Goal: Task Accomplishment & Management: Use online tool/utility

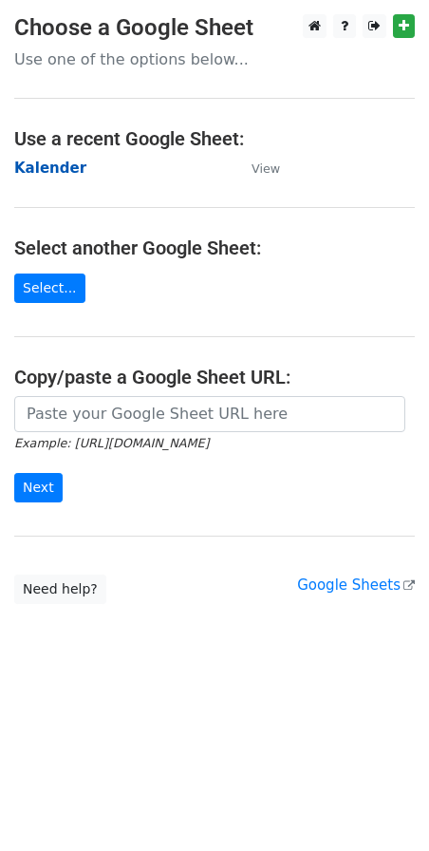
click at [39, 172] on strong "Kalender" at bounding box center [50, 168] width 72 height 17
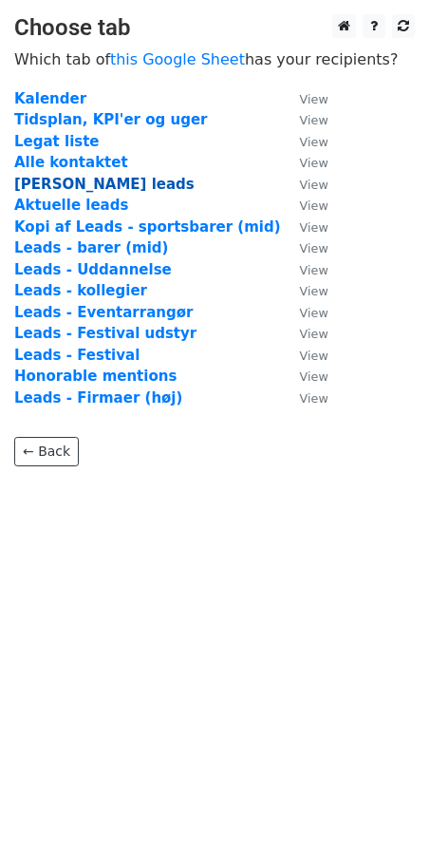
click at [46, 189] on strong "Nye leads" at bounding box center [104, 184] width 180 height 17
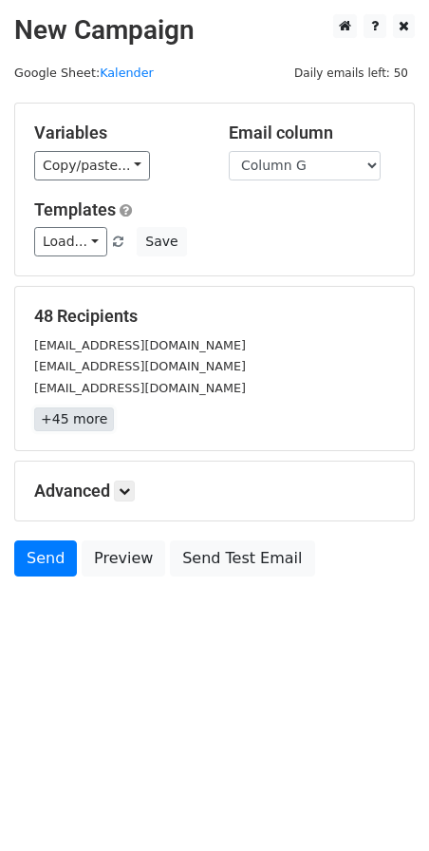
click at [71, 424] on link "+45 more" at bounding box center [74, 420] width 80 height 24
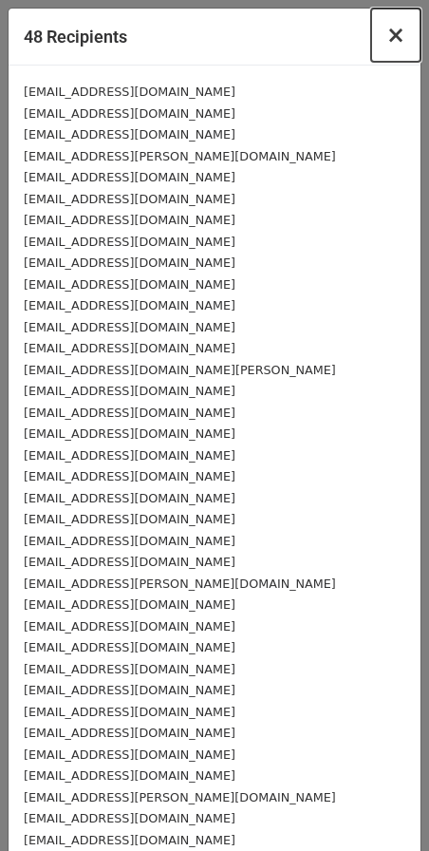
click at [387, 32] on span "×" at bounding box center [396, 35] width 19 height 27
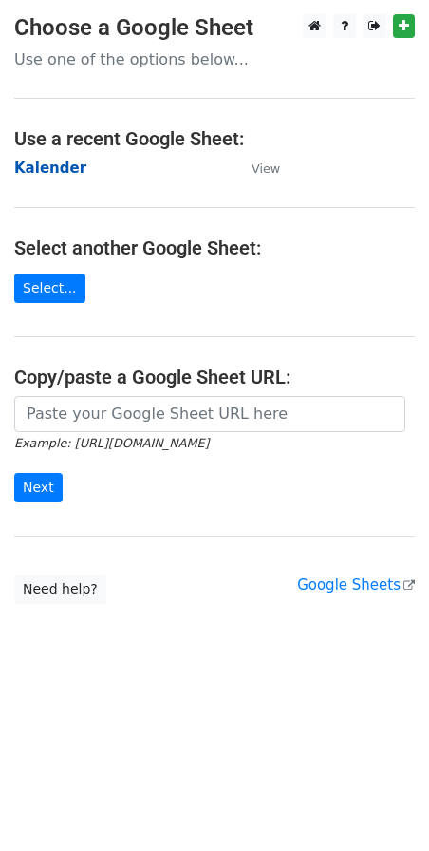
click at [47, 165] on strong "Kalender" at bounding box center [50, 168] width 72 height 17
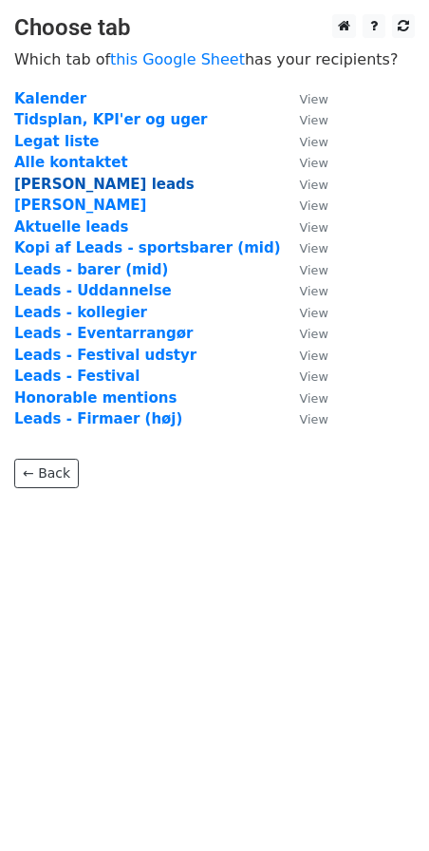
click at [48, 184] on strong "[PERSON_NAME] leads" at bounding box center [104, 184] width 180 height 17
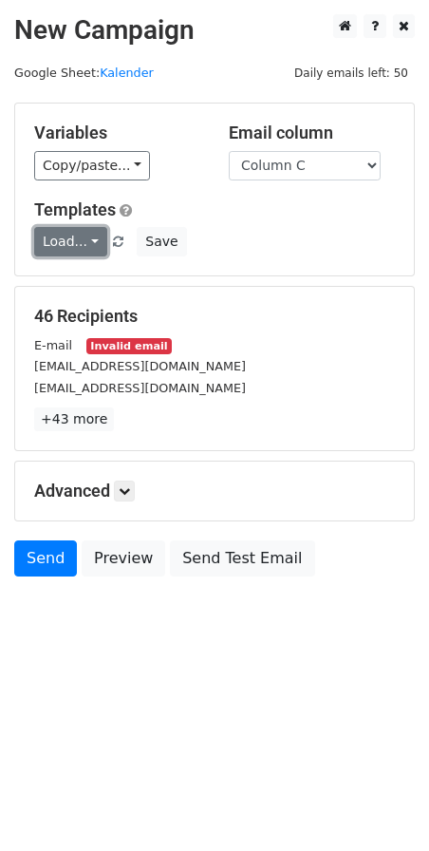
click at [66, 237] on link "Load..." at bounding box center [70, 241] width 73 height 29
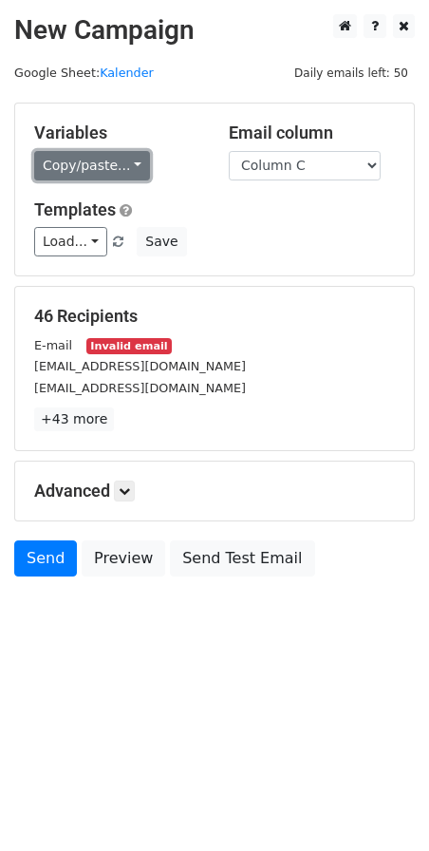
click at [77, 167] on link "Copy/paste..." at bounding box center [92, 165] width 116 height 29
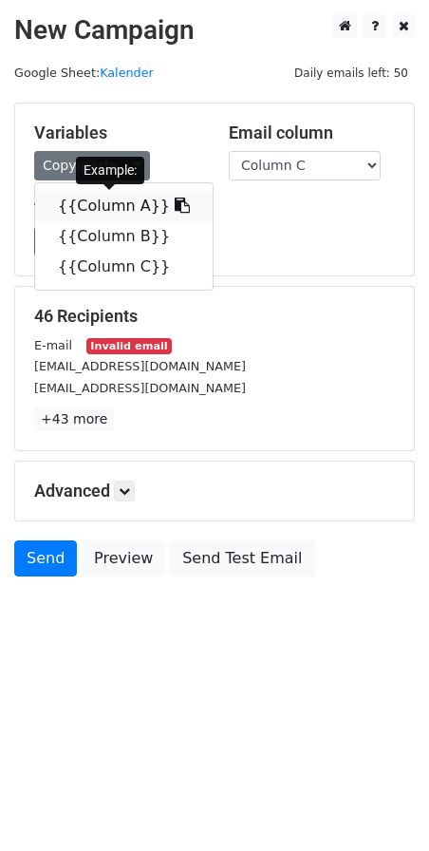
click at [82, 200] on link "{{Column A}}" at bounding box center [124, 206] width 178 height 30
